Goal: Transaction & Acquisition: Book appointment/travel/reservation

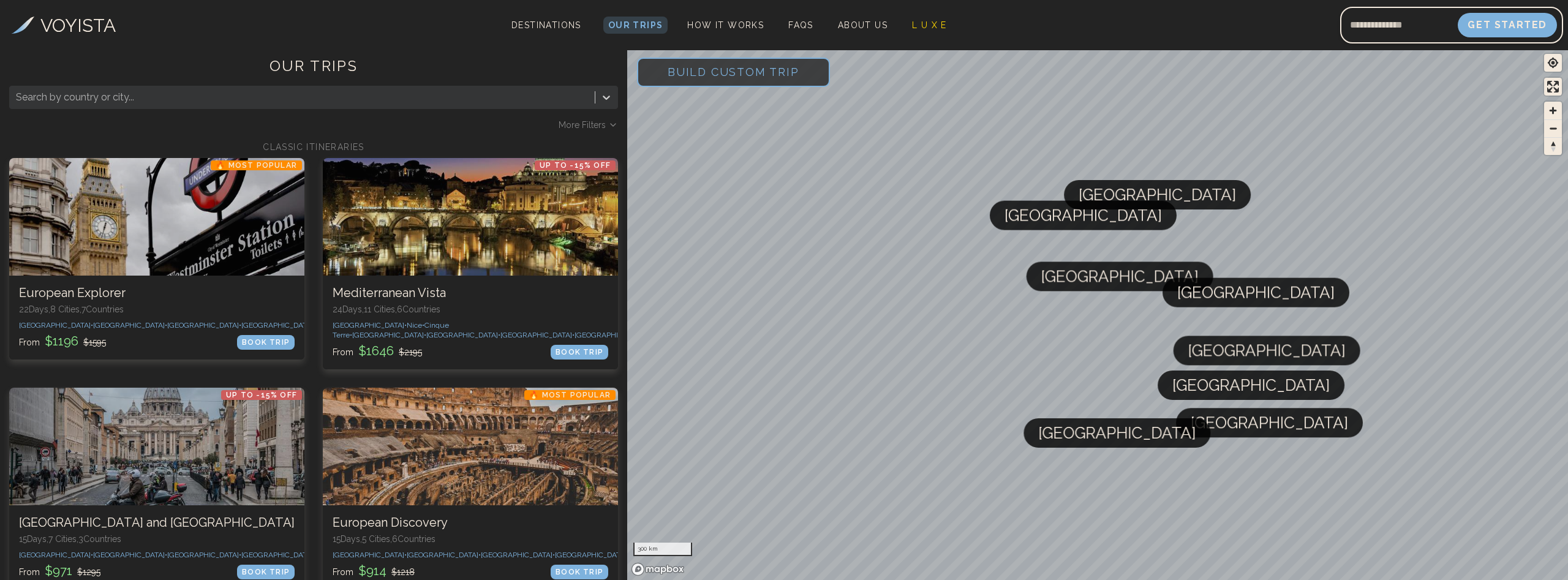
click at [741, 72] on span "Build Custom Trip" at bounding box center [733, 72] width 171 height 52
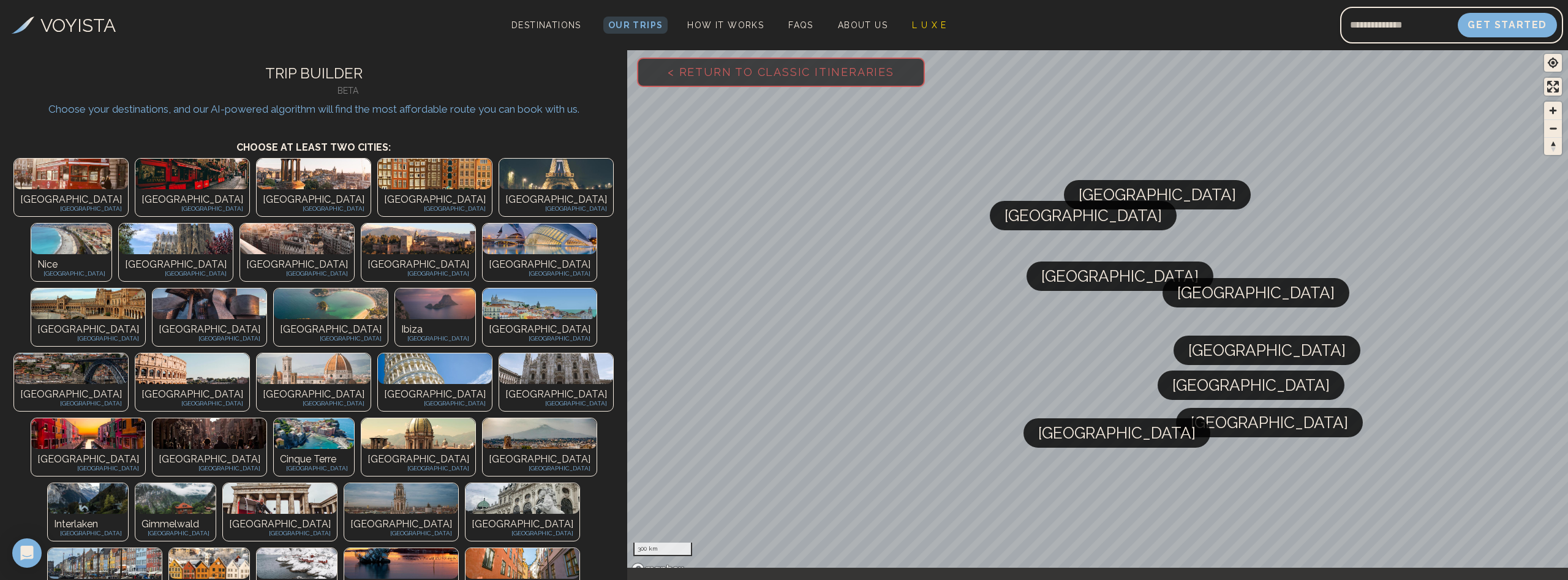
click at [586, 257] on p "[GEOGRAPHIC_DATA]" at bounding box center [539, 265] width 102 height 14
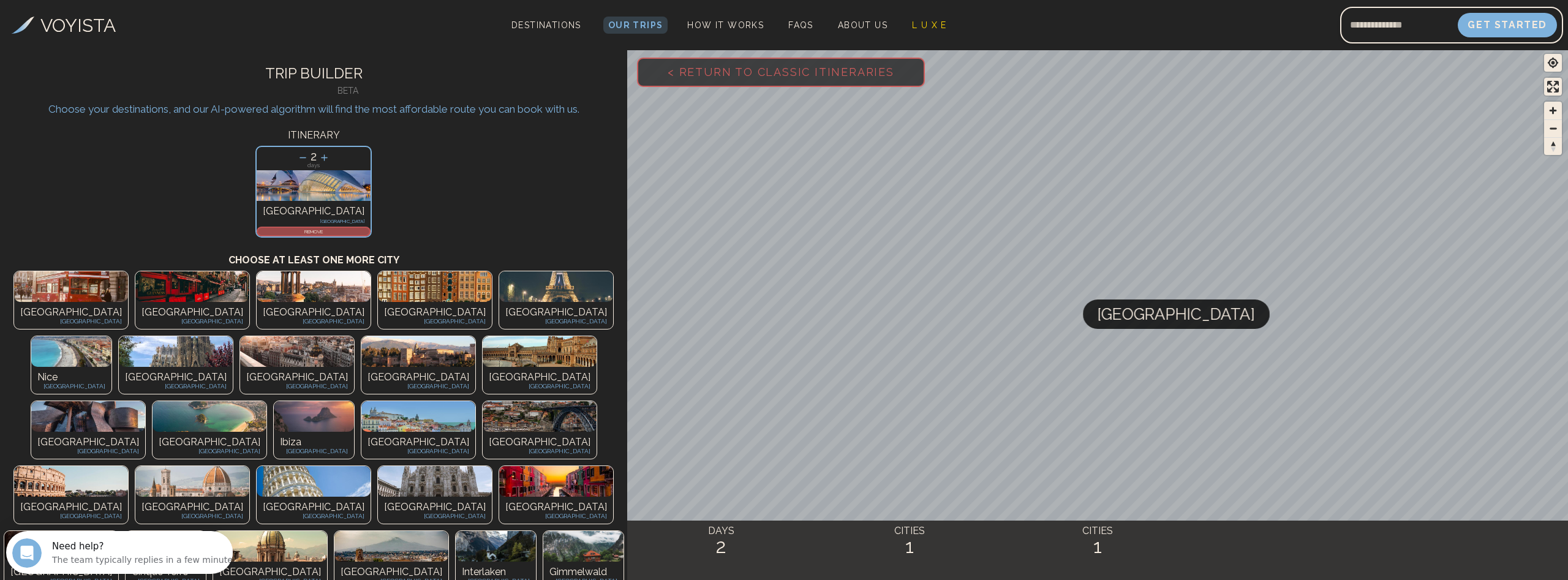
click at [301, 154] on icon at bounding box center [303, 158] width 13 height 13
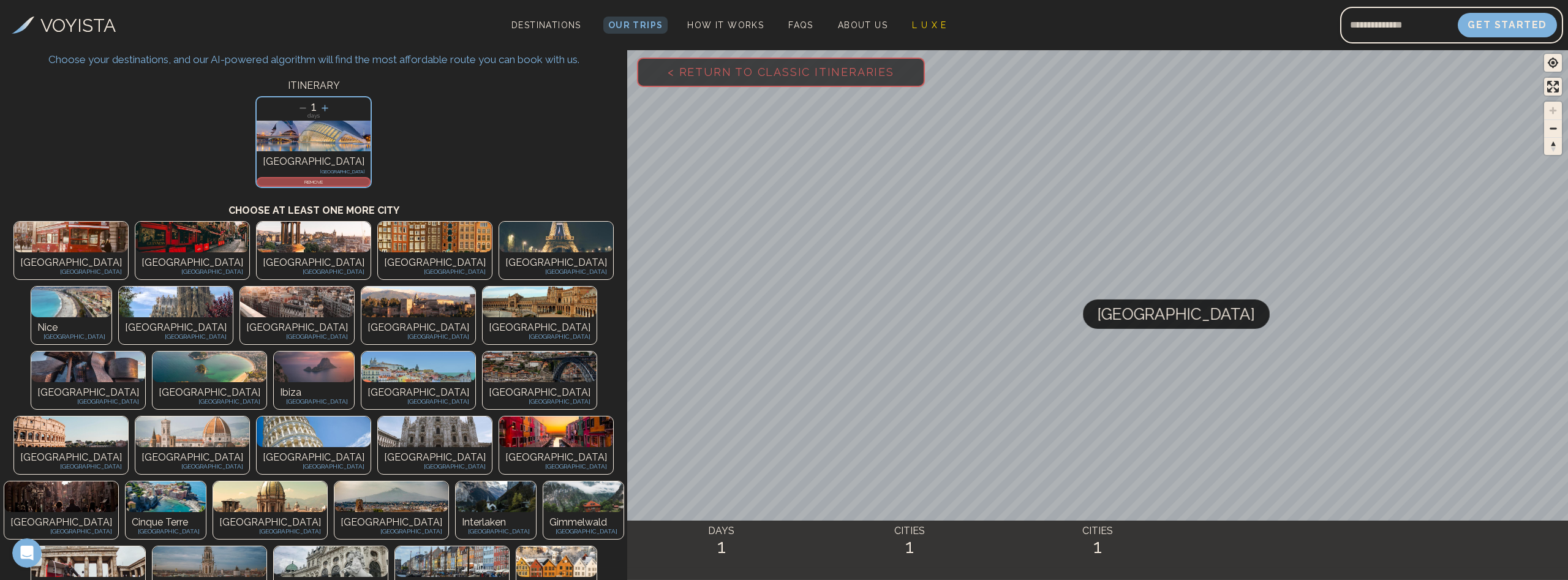
scroll to position [62, 0]
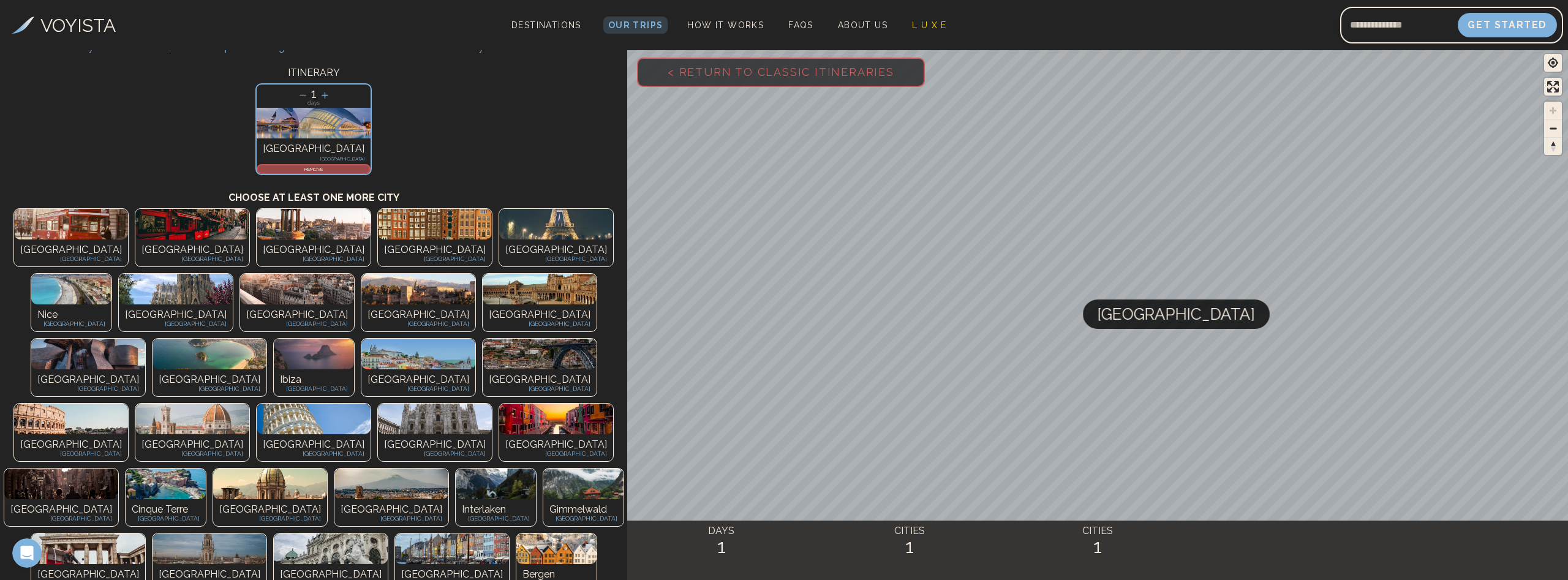
click at [387, 533] on img at bounding box center [330, 548] width 114 height 31
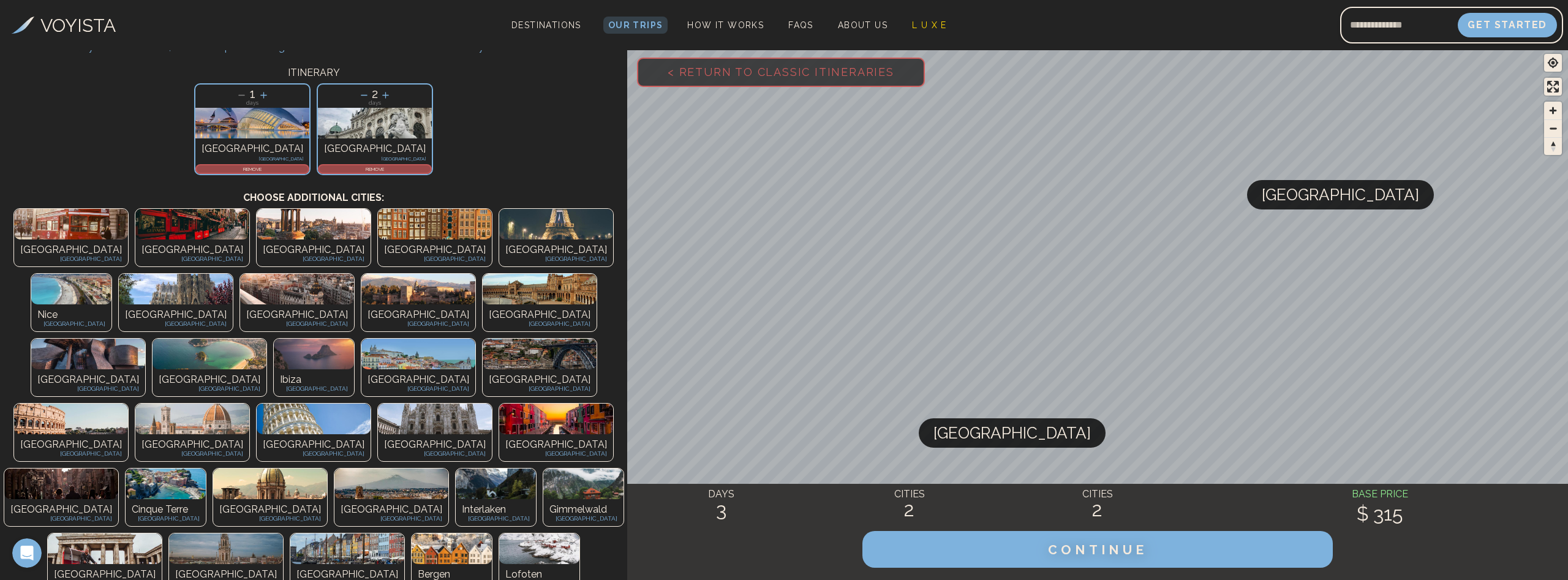
click at [162, 564] on div "[GEOGRAPHIC_DATA] [GEOGRAPHIC_DATA]" at bounding box center [104, 577] width 114 height 27
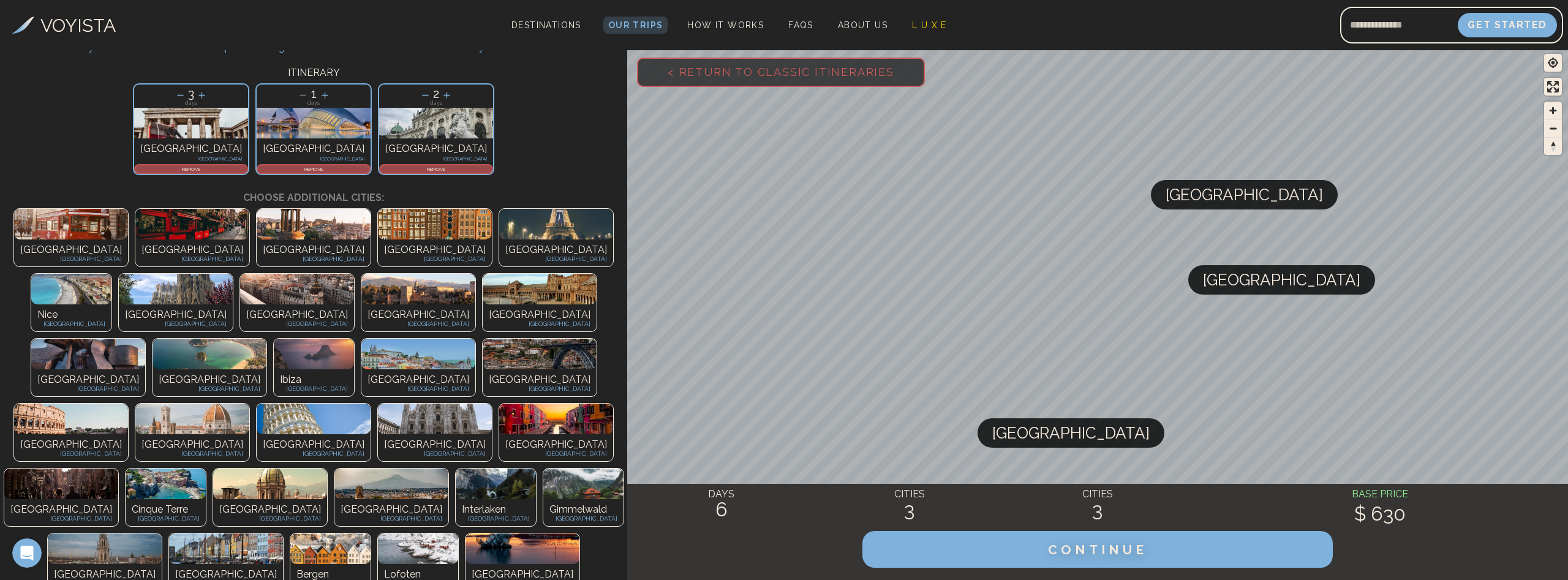
click at [247, 169] on p "REMOVE" at bounding box center [191, 169] width 112 height 7
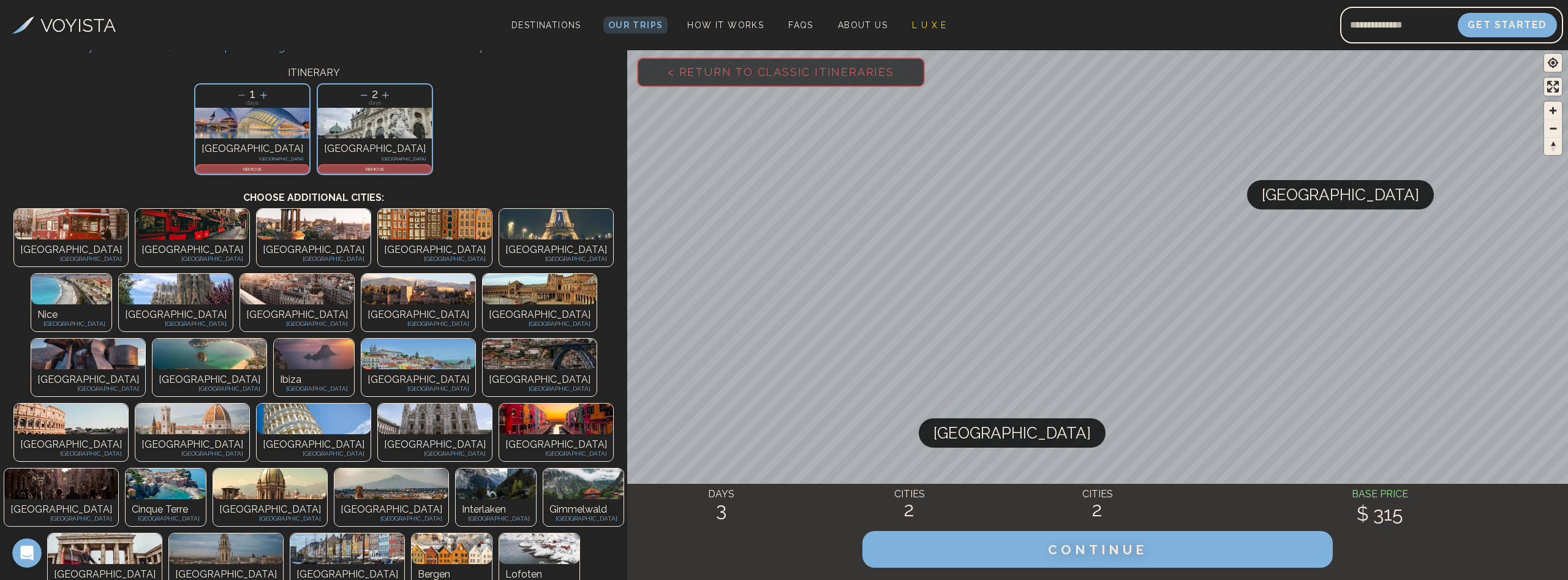
click at [118, 469] on img at bounding box center [61, 484] width 114 height 31
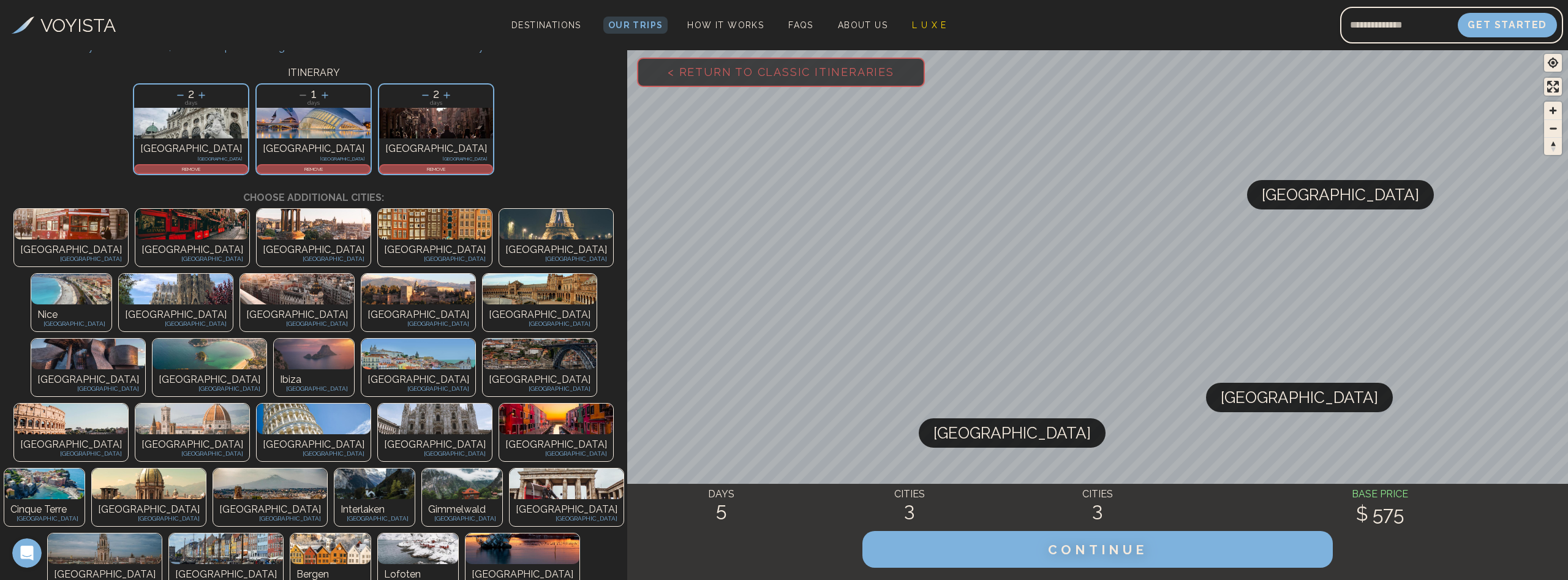
click at [274, 339] on img at bounding box center [314, 354] width 80 height 31
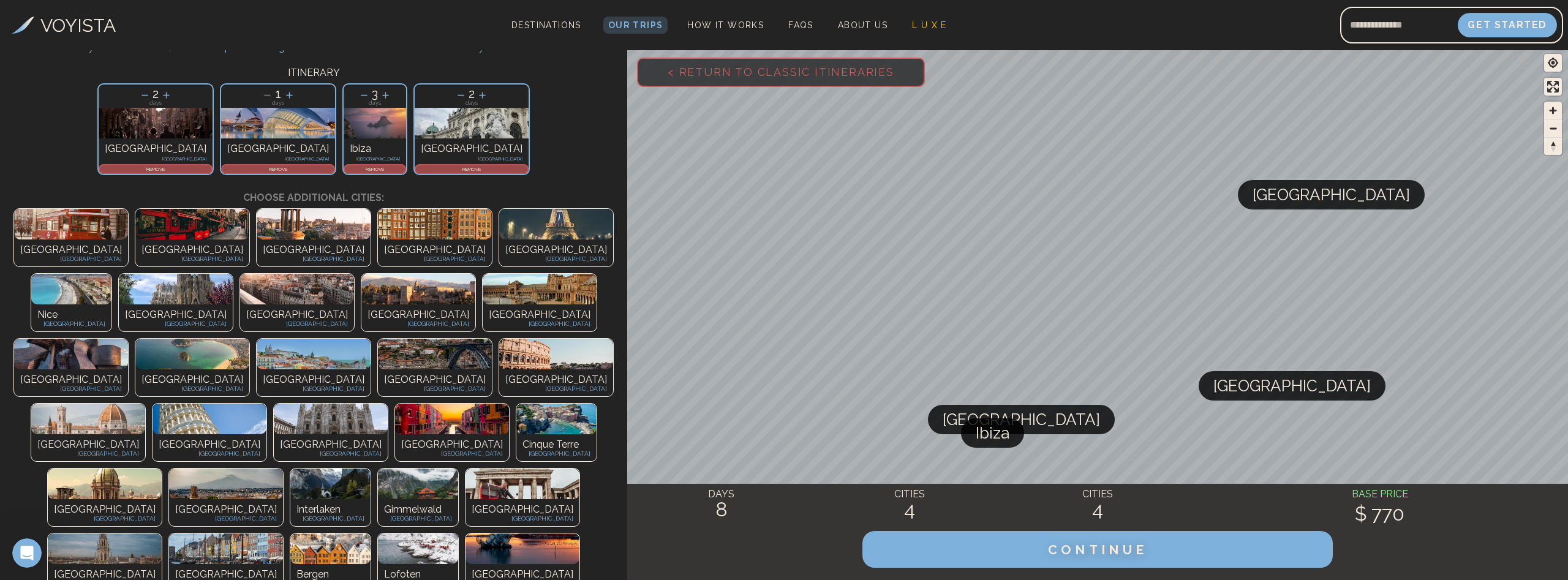
click at [349, 167] on p "REMOVE" at bounding box center [374, 169] width 60 height 7
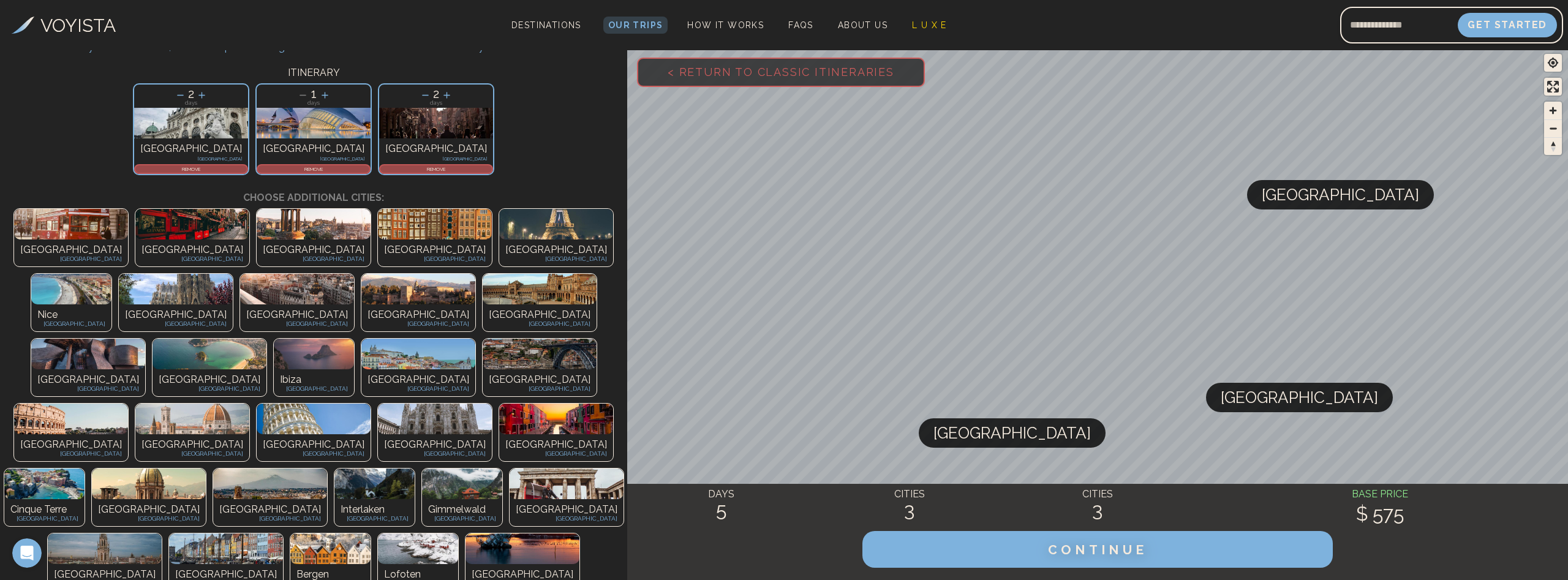
click at [112, 274] on img at bounding box center [72, 289] width 80 height 31
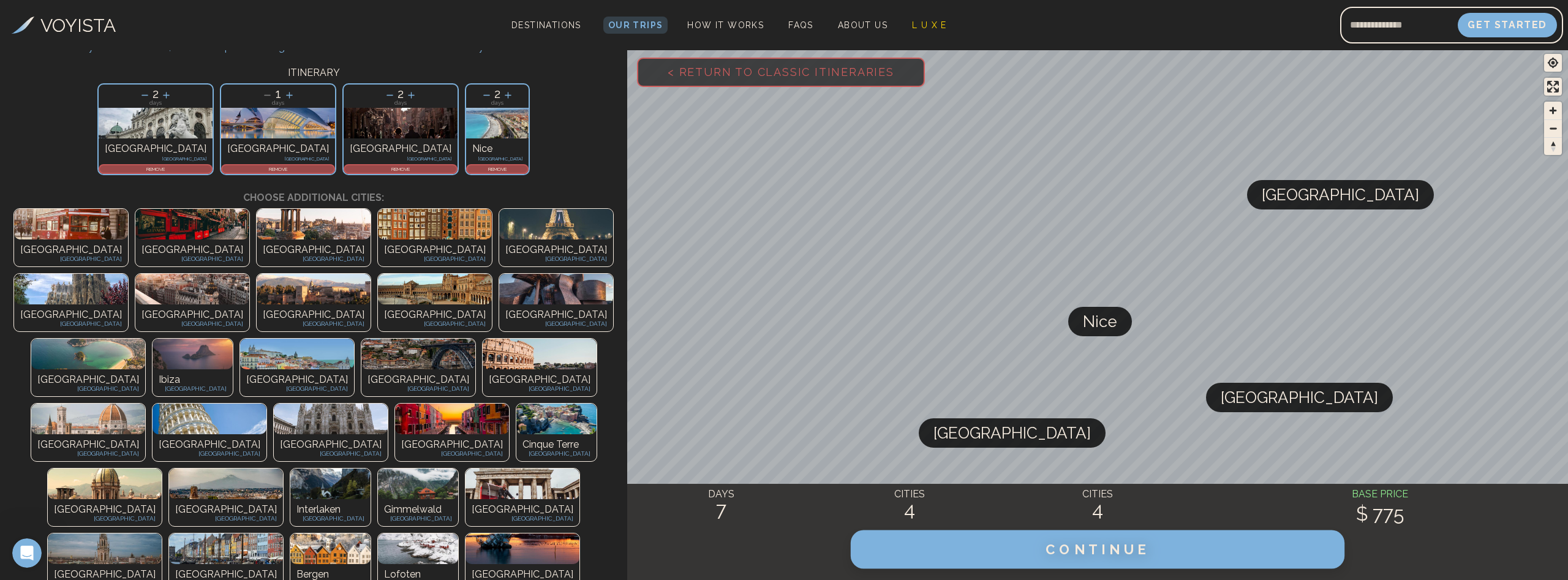
click at [1069, 535] on button "CONTINUE" at bounding box center [1098, 550] width 494 height 39
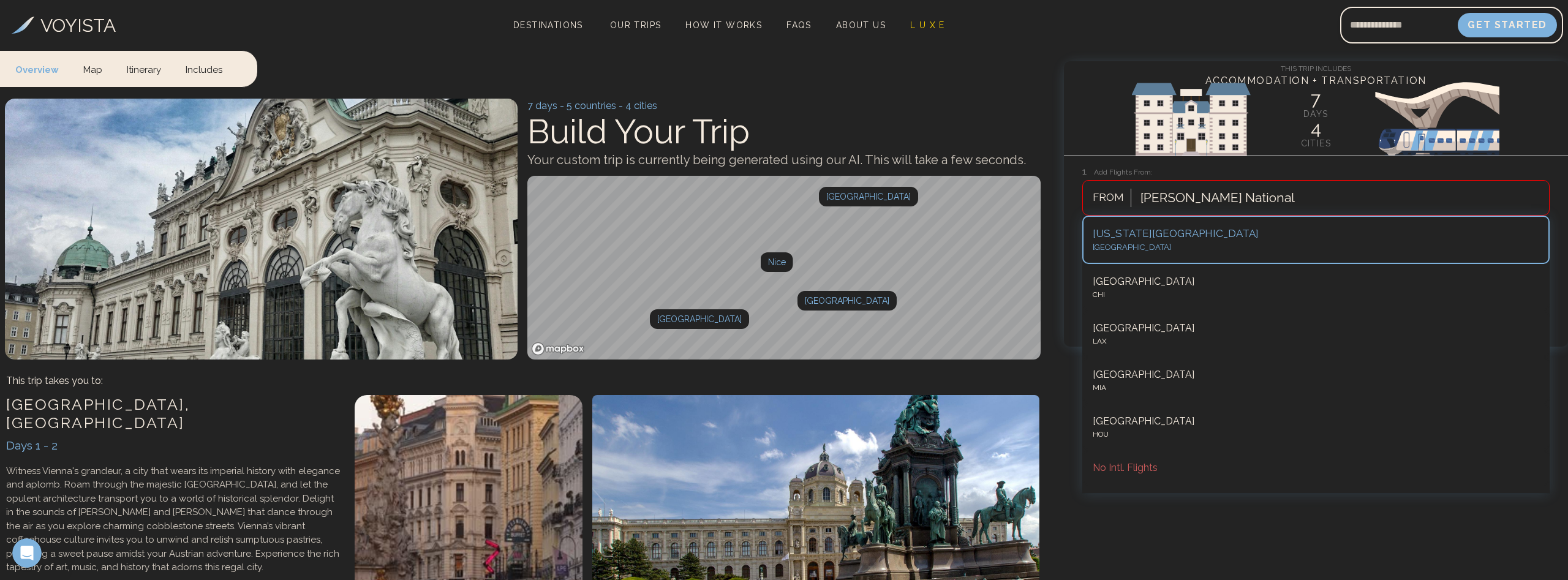
click at [1295, 197] on div at bounding box center [1217, 198] width 154 height 22
type input "***"
click at [1196, 240] on div "Los Angeles International" at bounding box center [1316, 234] width 446 height 16
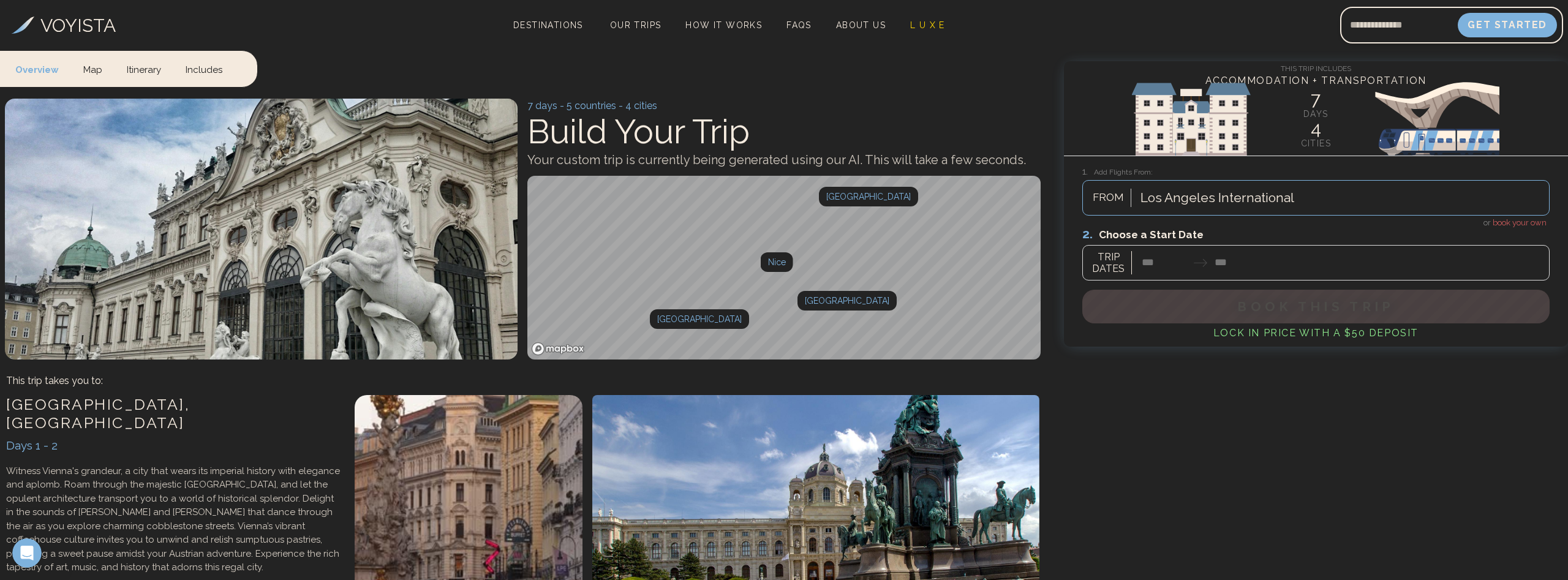
click at [1156, 265] on div at bounding box center [1316, 253] width 468 height 55
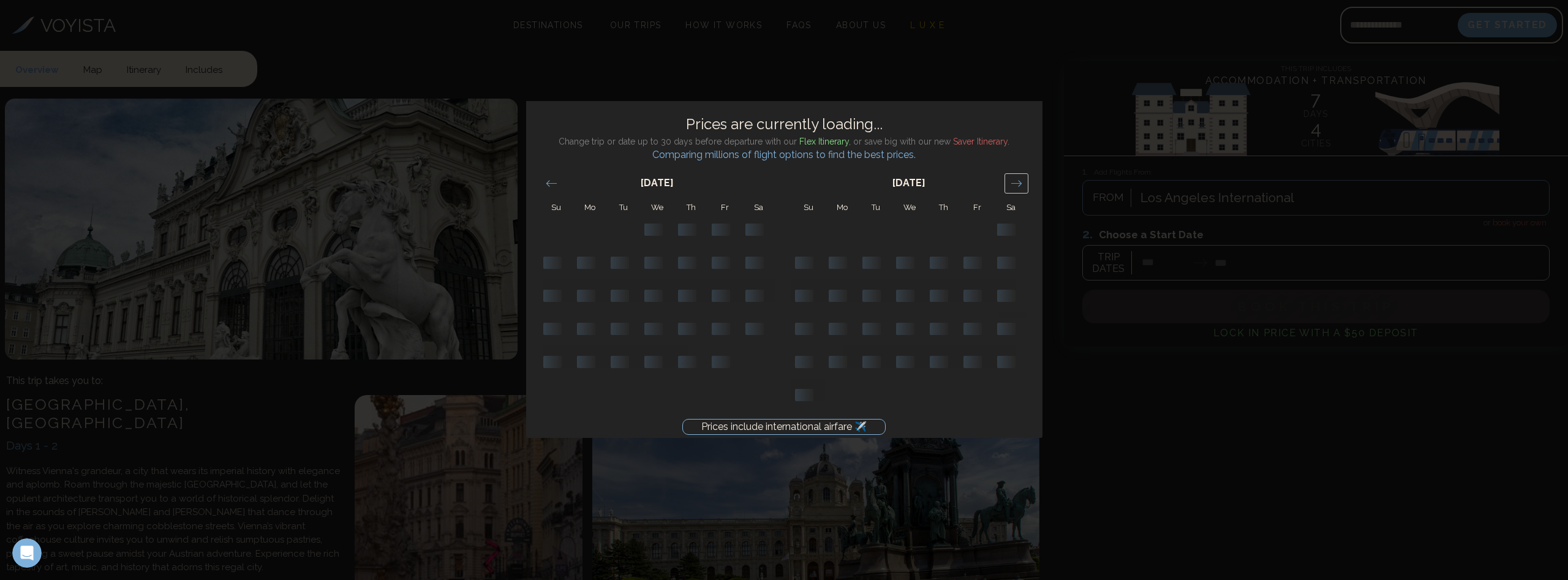
click at [1018, 185] on icon "Move forward to switch to the next month." at bounding box center [1016, 184] width 12 height 12
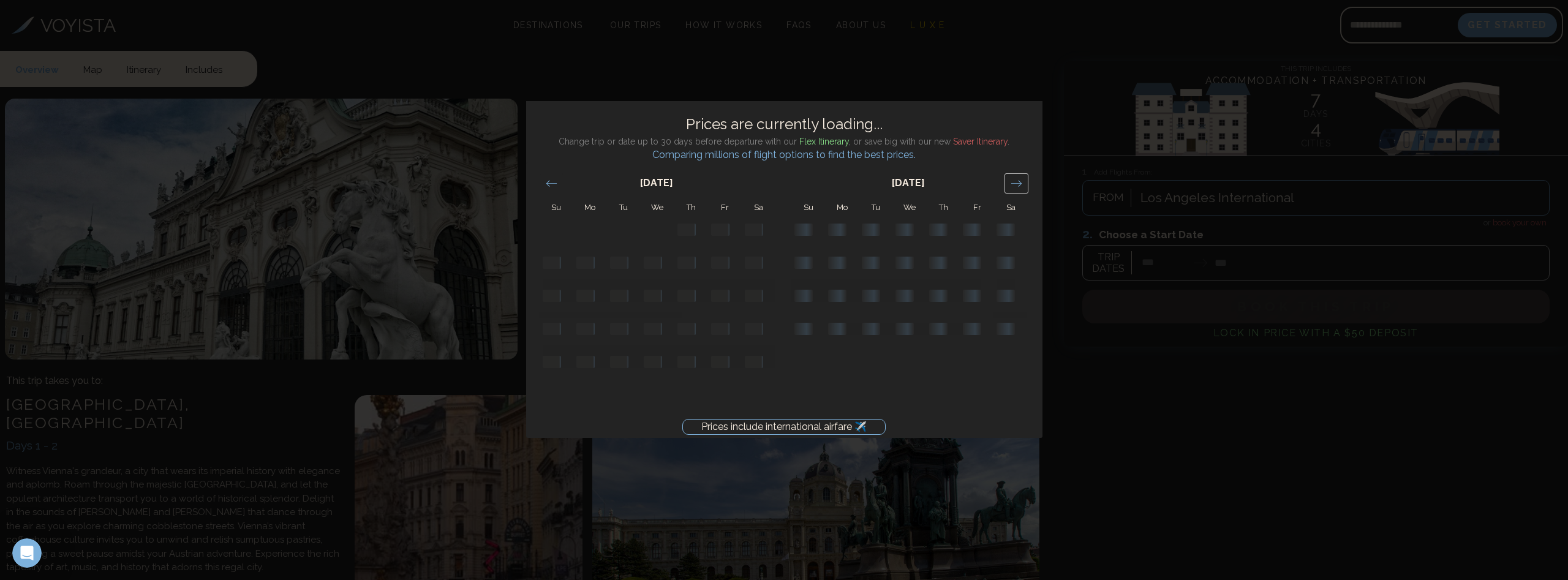
click at [1018, 185] on icon "Move forward to switch to the next month." at bounding box center [1016, 184] width 12 height 12
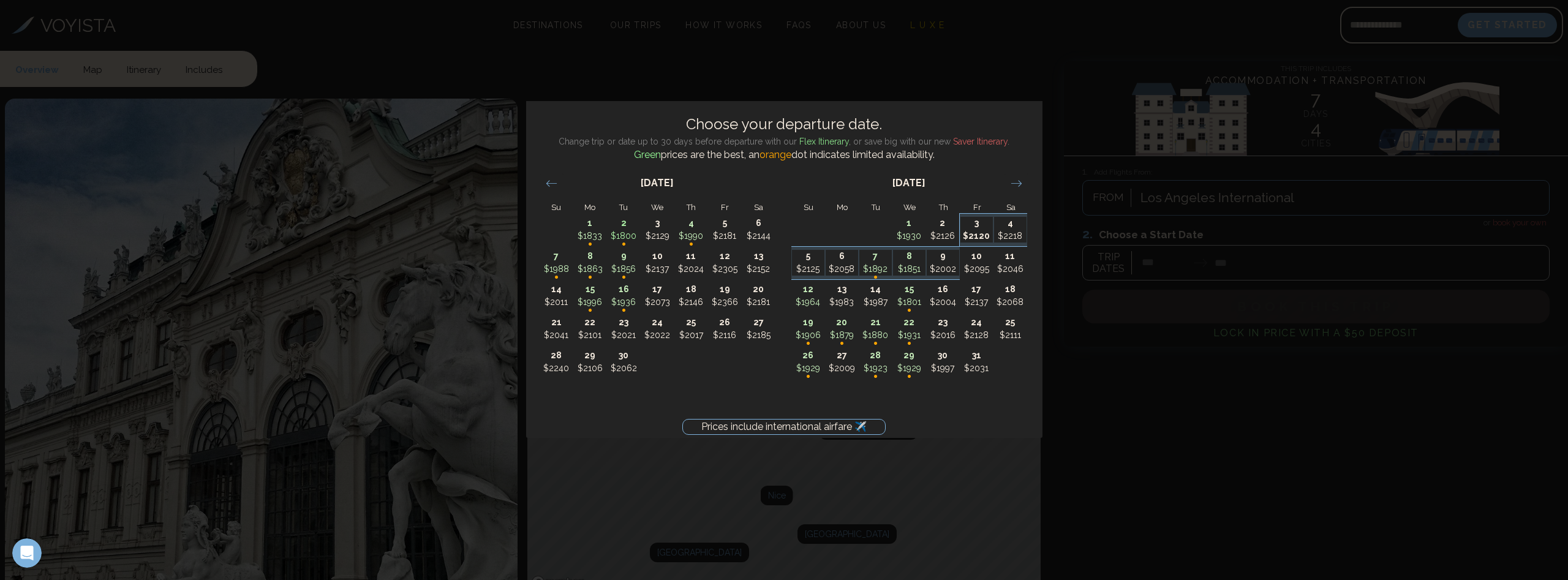
click at [983, 231] on p "$2120" at bounding box center [976, 236] width 32 height 13
type input "*******"
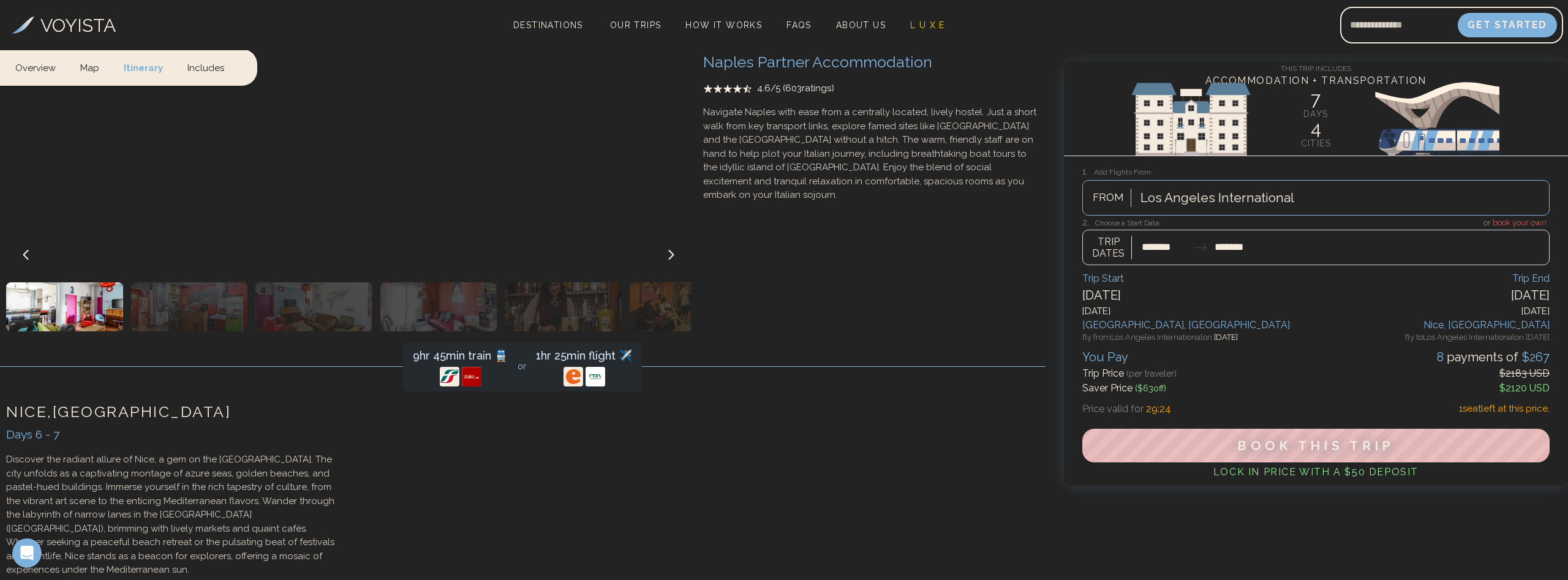
scroll to position [2811, 0]
